Goal: Task Accomplishment & Management: Manage account settings

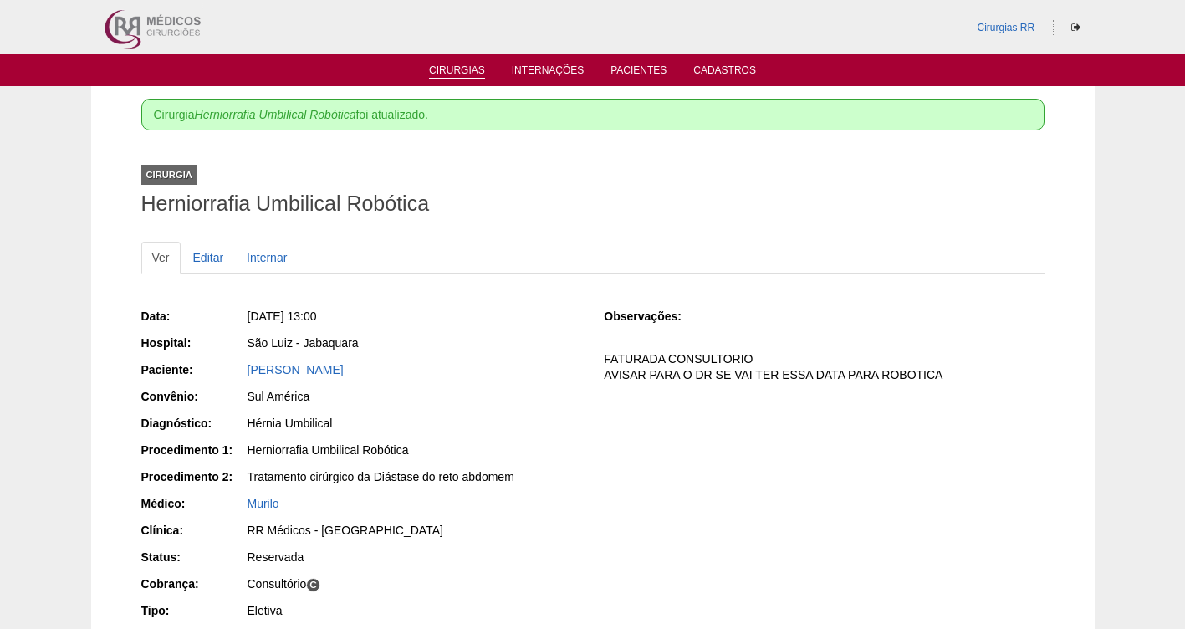
click at [456, 71] on link "Cirurgias" at bounding box center [457, 71] width 56 height 14
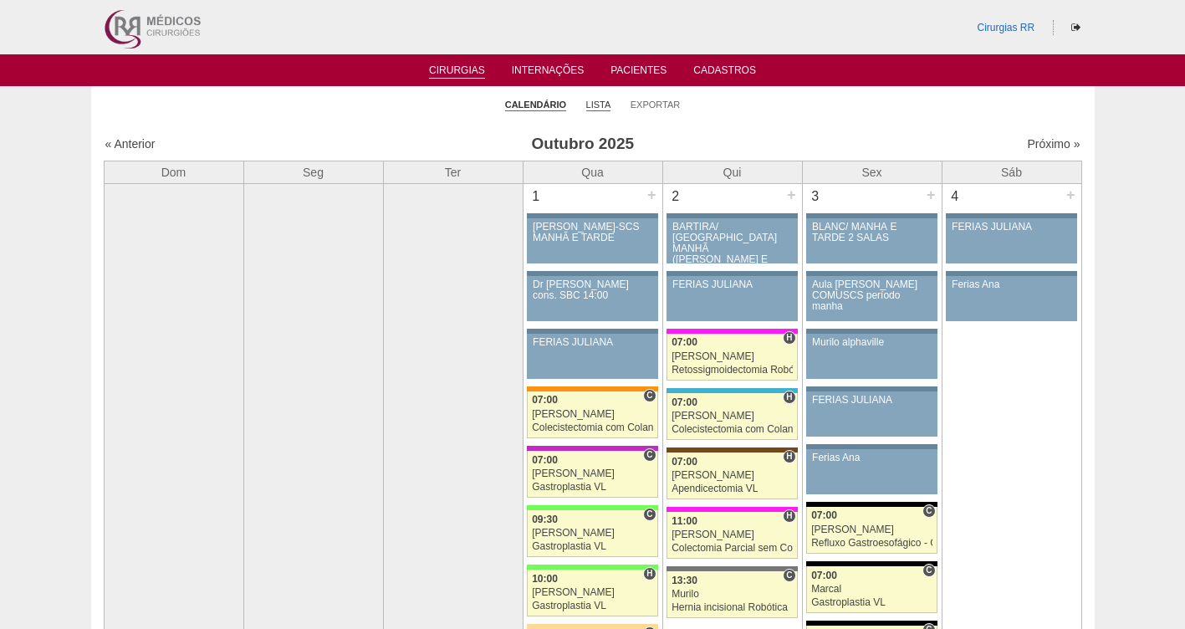
click at [599, 102] on link "Lista" at bounding box center [598, 105] width 25 height 13
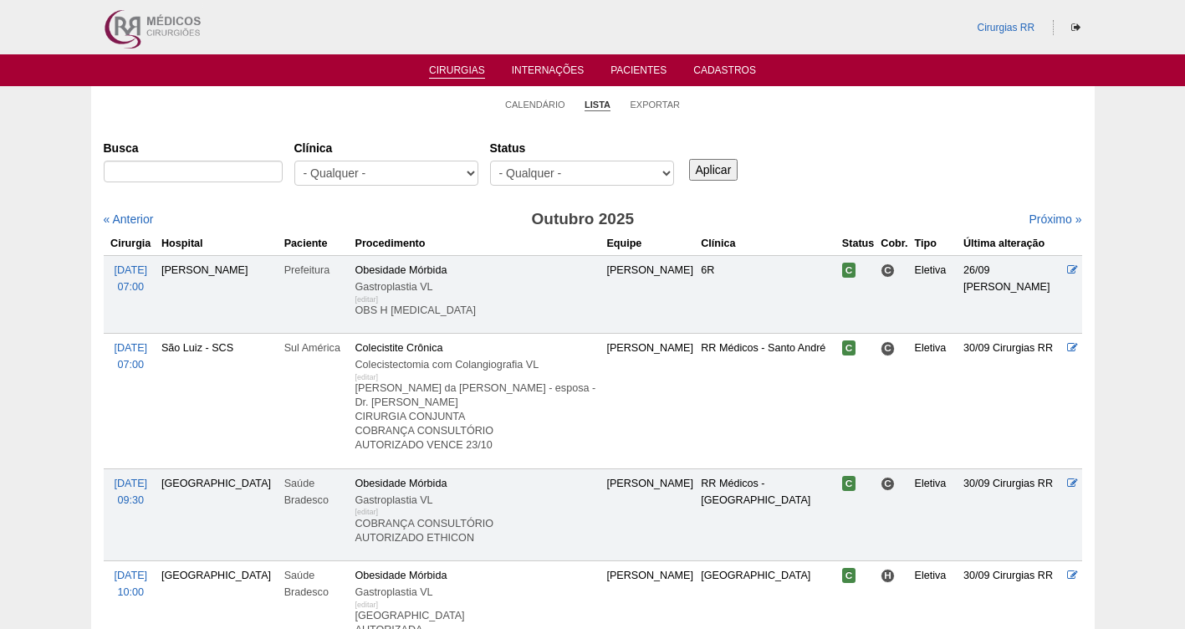
click at [599, 172] on select "- Qualquer - Reservada Confirmada Suspensa Cancelada" at bounding box center [582, 173] width 184 height 25
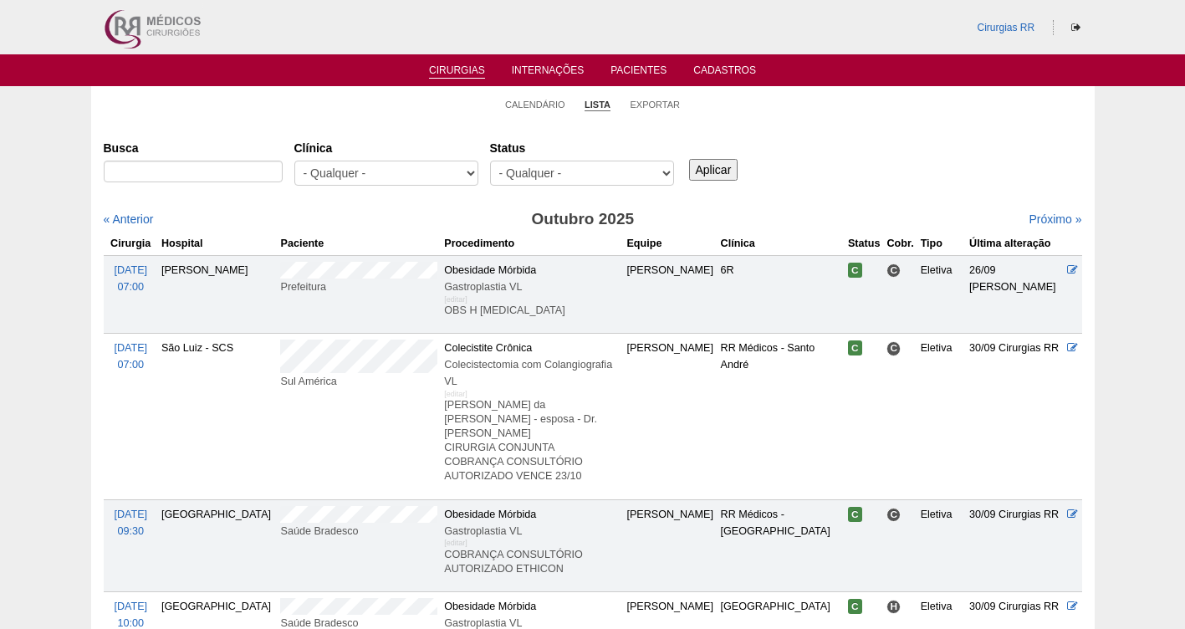
select select "resr"
click at [490, 161] on select "- Qualquer - Reservada Confirmada Suspensa Cancelada" at bounding box center [582, 173] width 184 height 25
click at [702, 166] on input "Aplicar" at bounding box center [713, 170] width 49 height 22
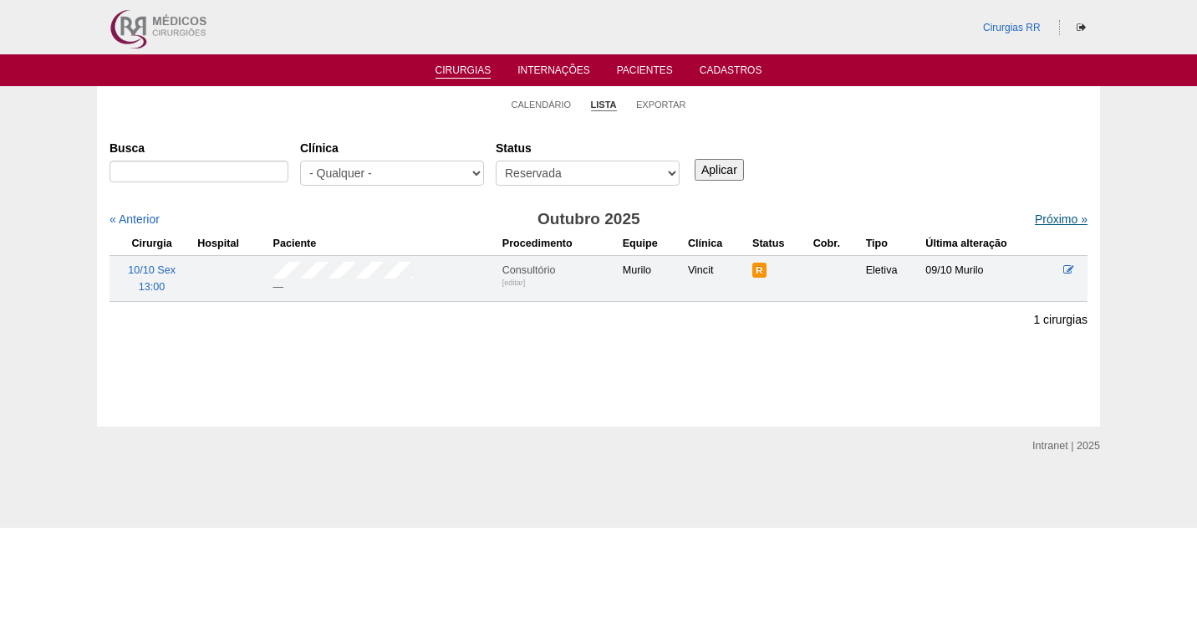
click at [1042, 216] on link "Próximo »" at bounding box center [1061, 218] width 53 height 13
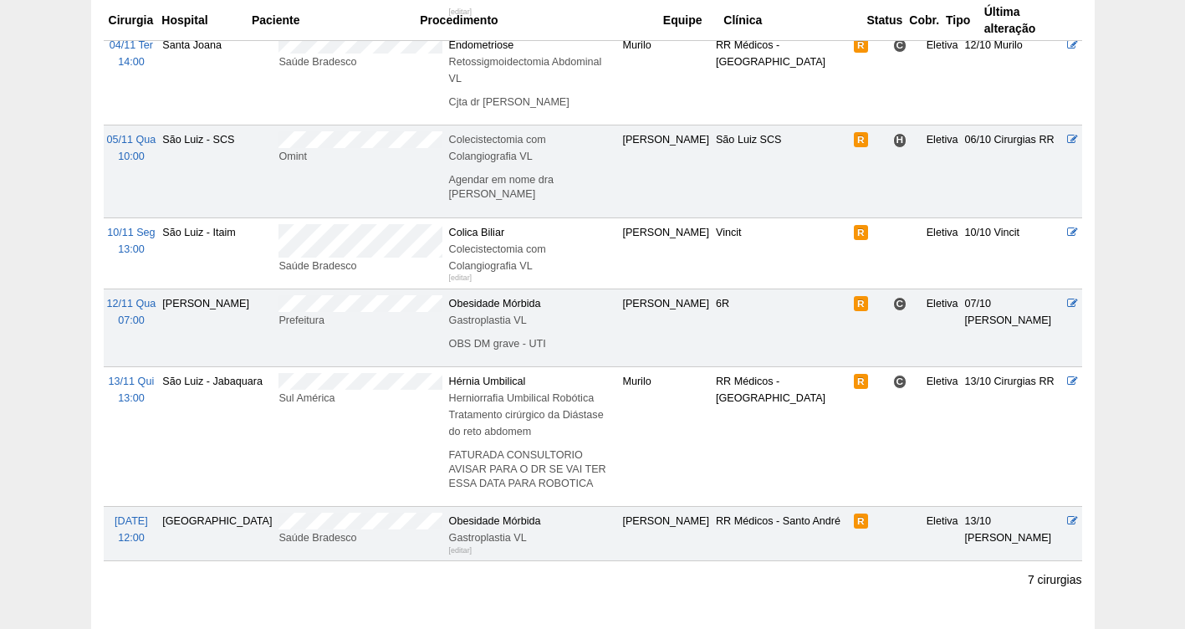
scroll to position [292, 0]
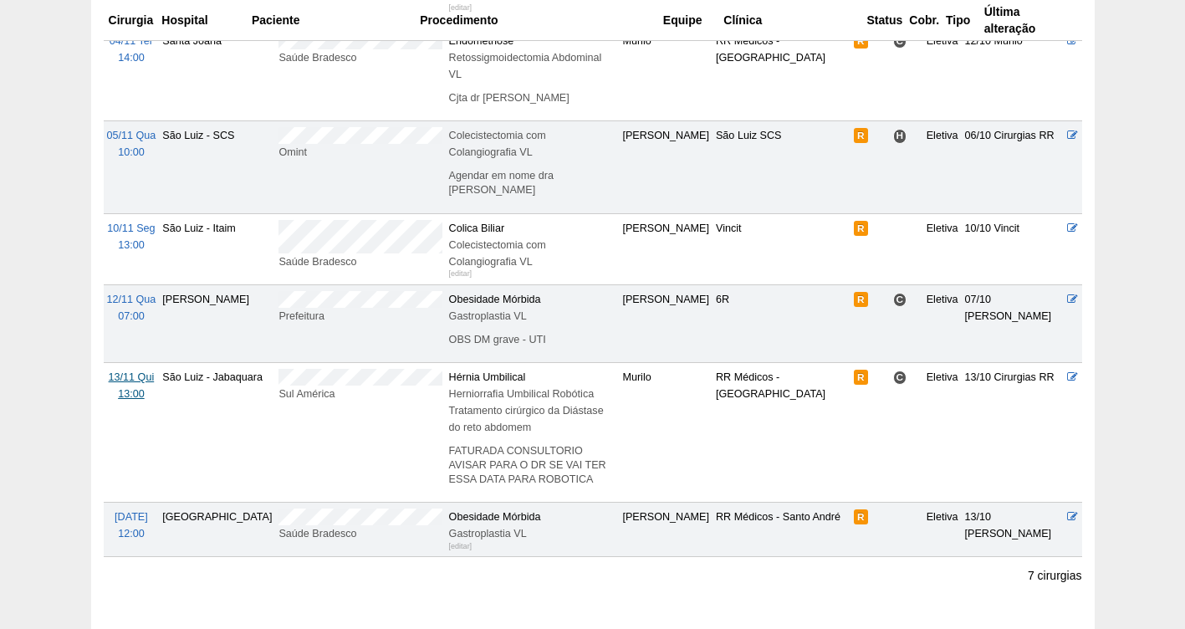
click at [130, 371] on span "13/11 Qui" at bounding box center [132, 377] width 46 height 12
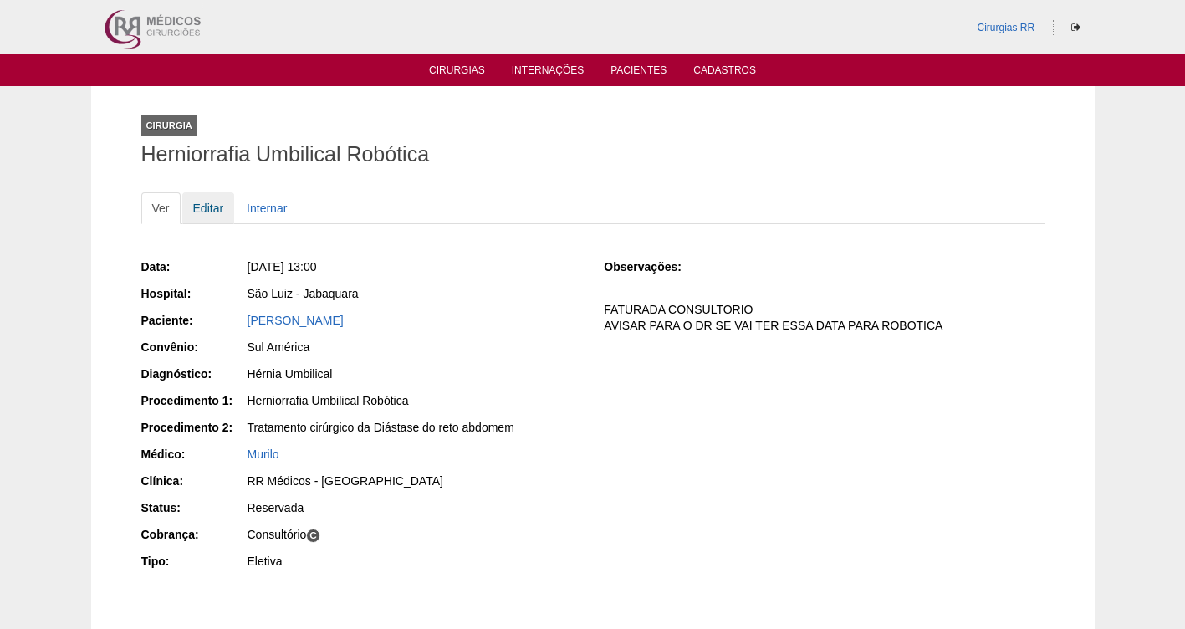
drag, startPoint x: 192, startPoint y: 197, endPoint x: 201, endPoint y: 209, distance: 14.4
click at [195, 199] on link "Editar" at bounding box center [208, 208] width 53 height 32
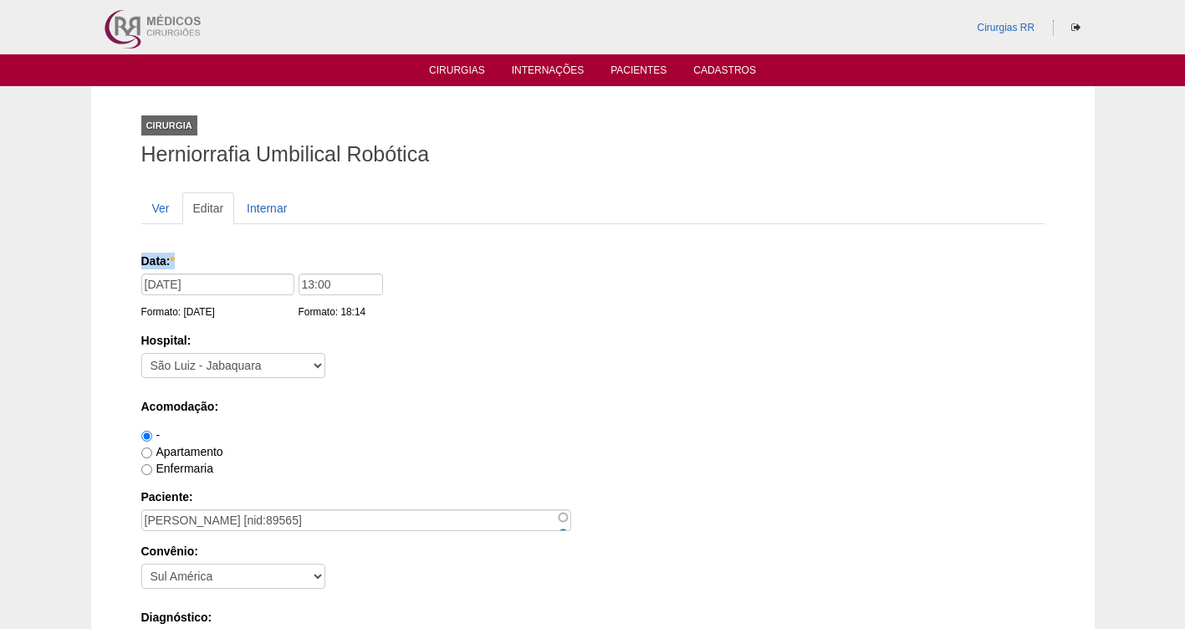
drag, startPoint x: 1181, startPoint y: 183, endPoint x: 1190, endPoint y: 247, distance: 64.2
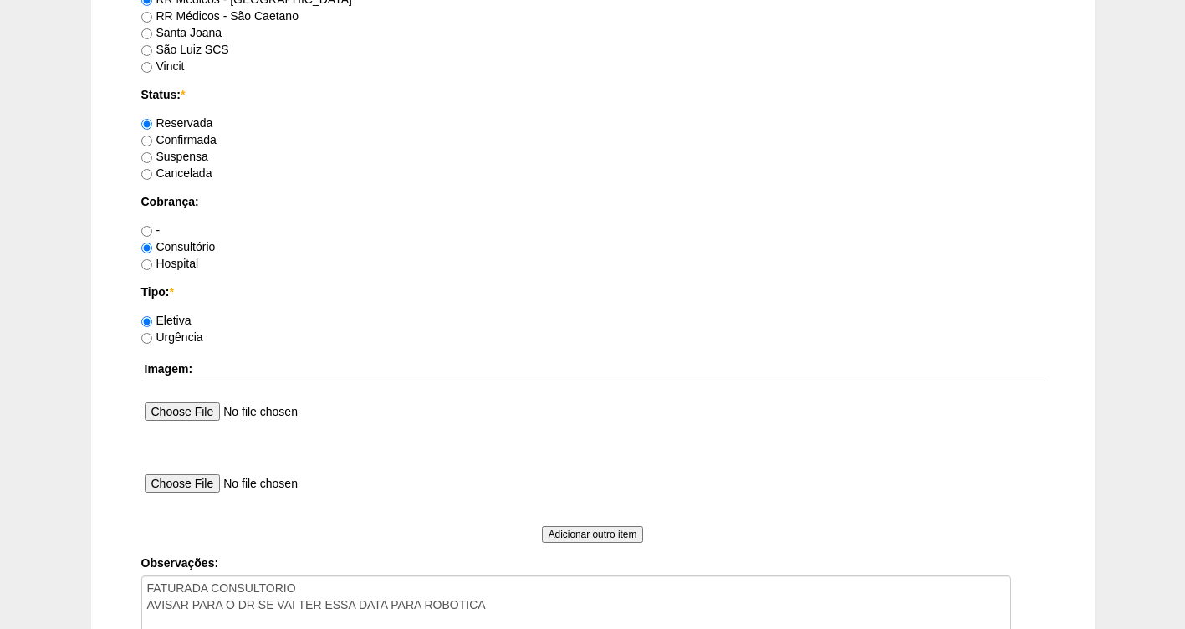
scroll to position [1275, 0]
click at [172, 138] on label "Confirmada" at bounding box center [178, 140] width 75 height 13
click at [152, 138] on input "Confirmada" at bounding box center [146, 141] width 11 height 11
radio input "true"
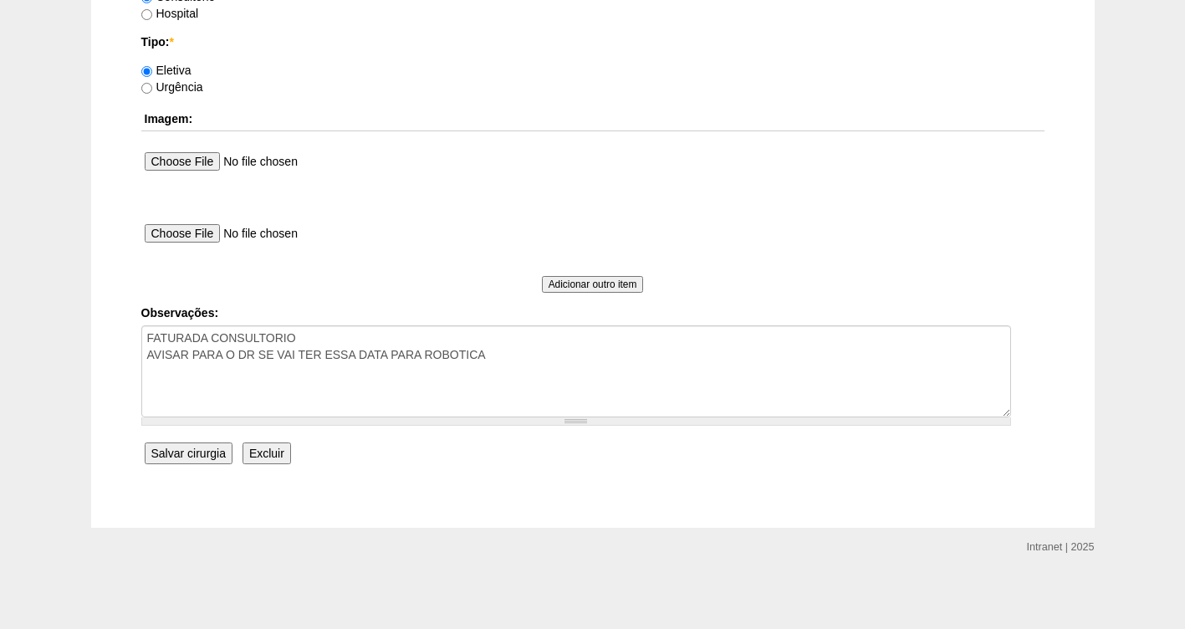
click at [167, 443] on input "Salvar cirurgia" at bounding box center [189, 453] width 88 height 22
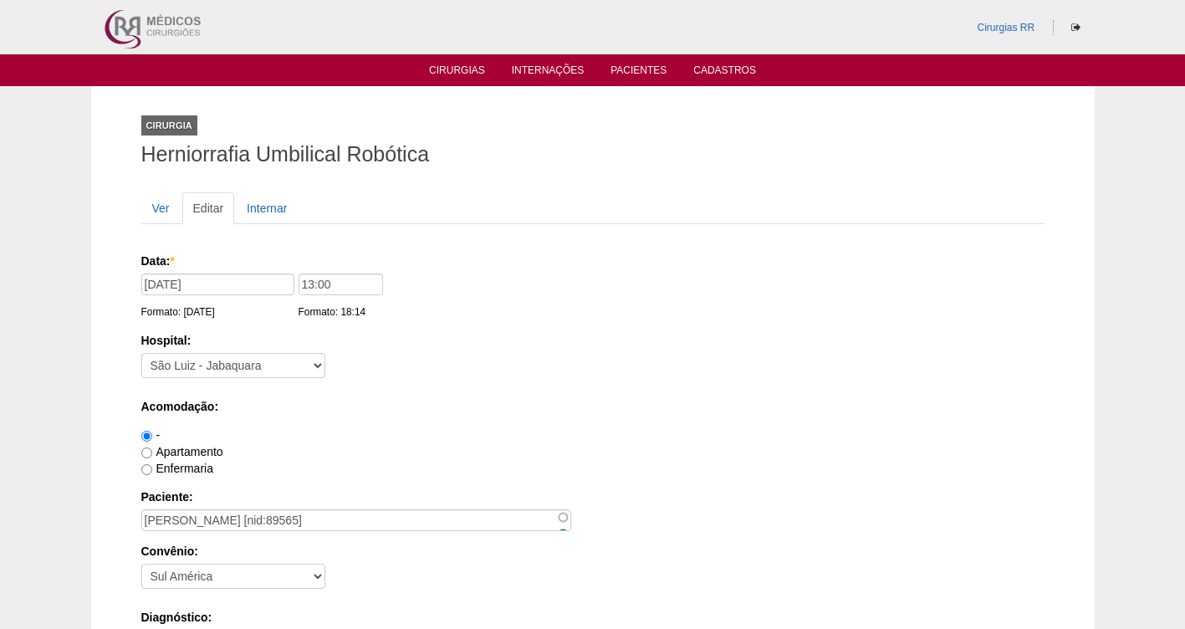
scroll to position [1526, 0]
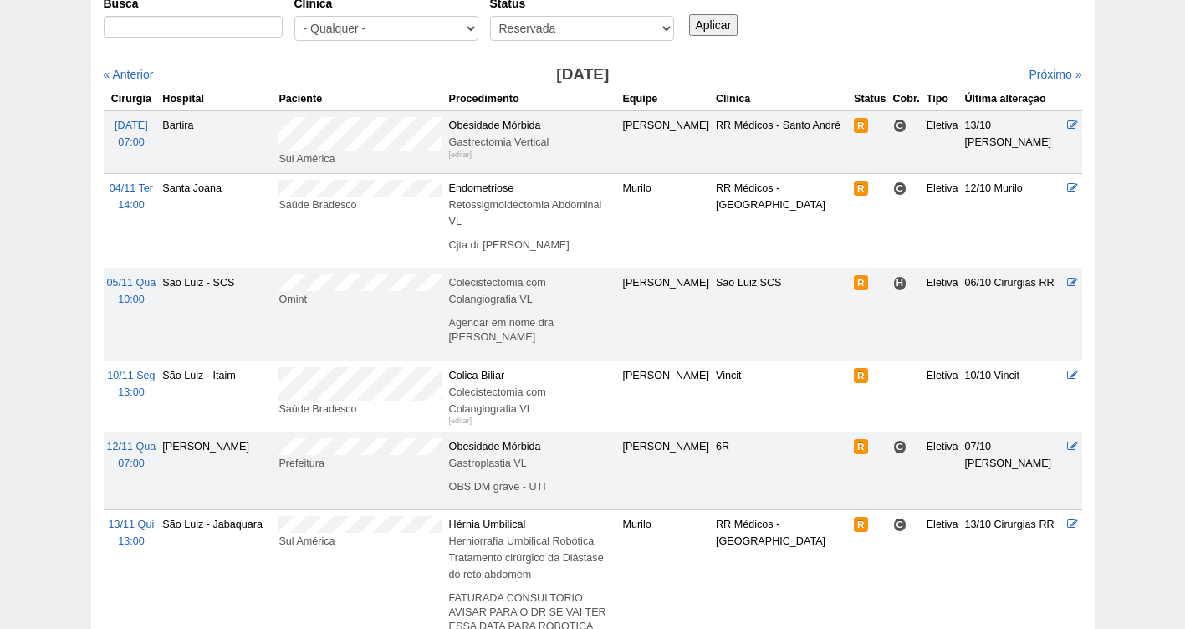
scroll to position [125, 0]
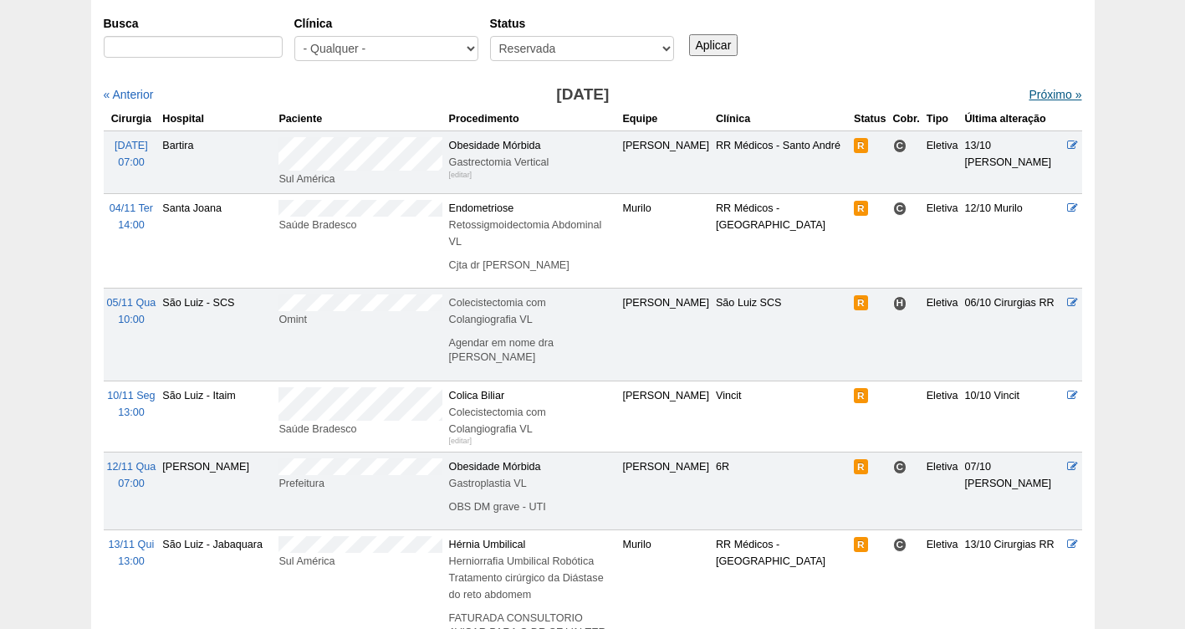
click at [1039, 93] on link "Próximo »" at bounding box center [1054, 94] width 53 height 13
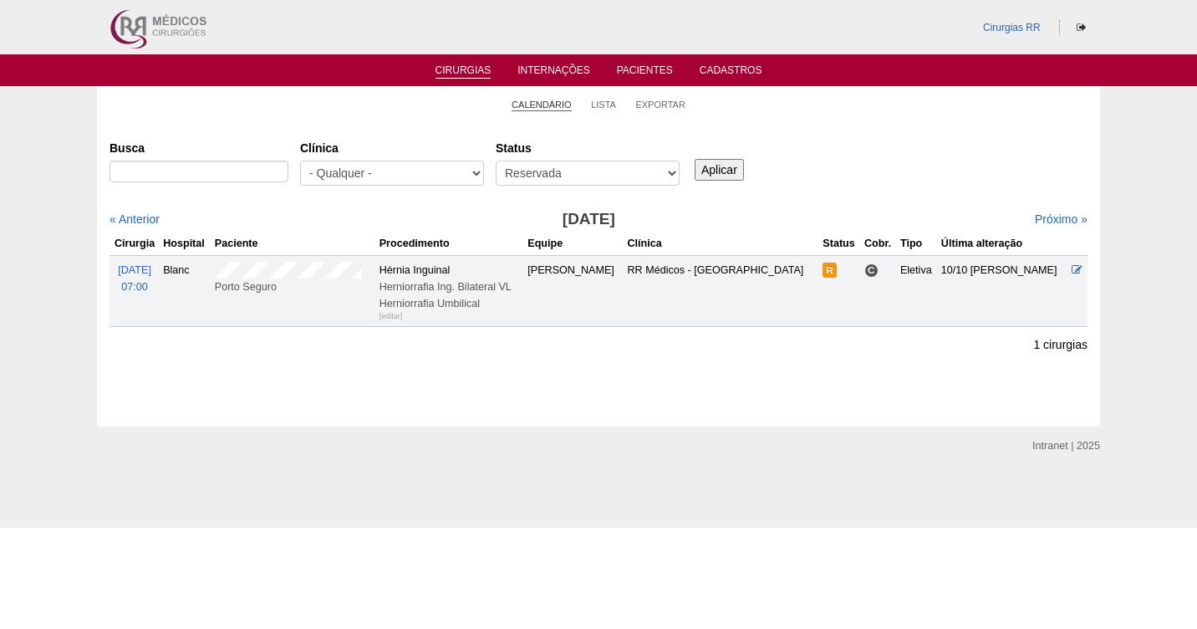
click at [536, 105] on link "Calendário" at bounding box center [542, 105] width 60 height 13
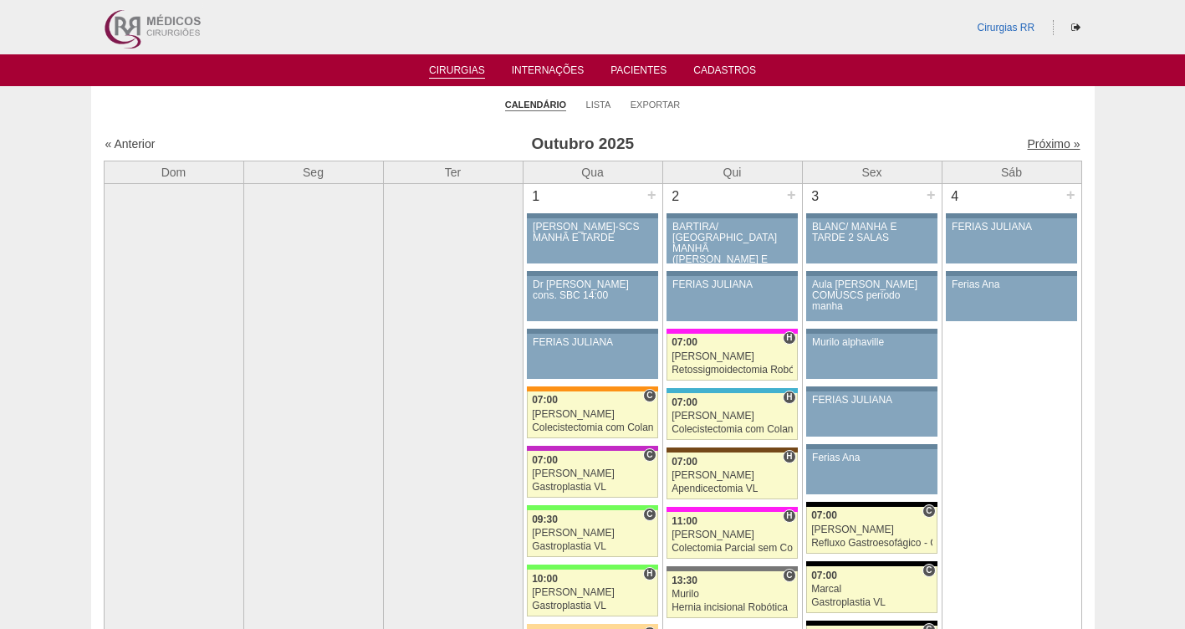
click at [1042, 141] on link "Próximo »" at bounding box center [1053, 143] width 53 height 13
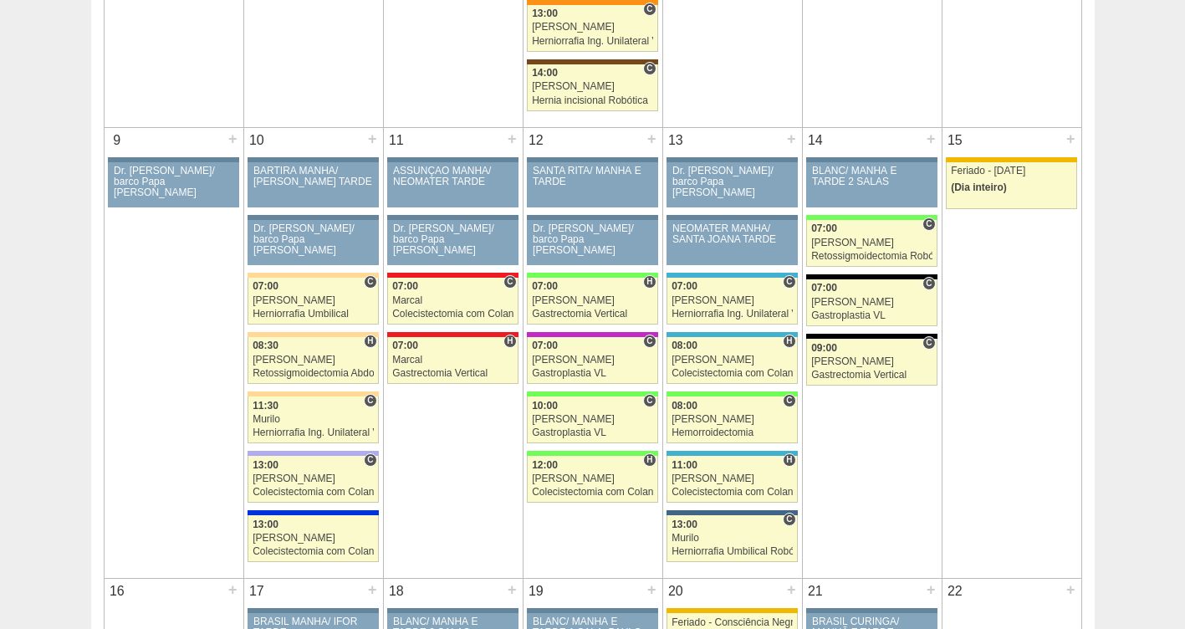
scroll to position [841, 0]
